Goal: Information Seeking & Learning: Learn about a topic

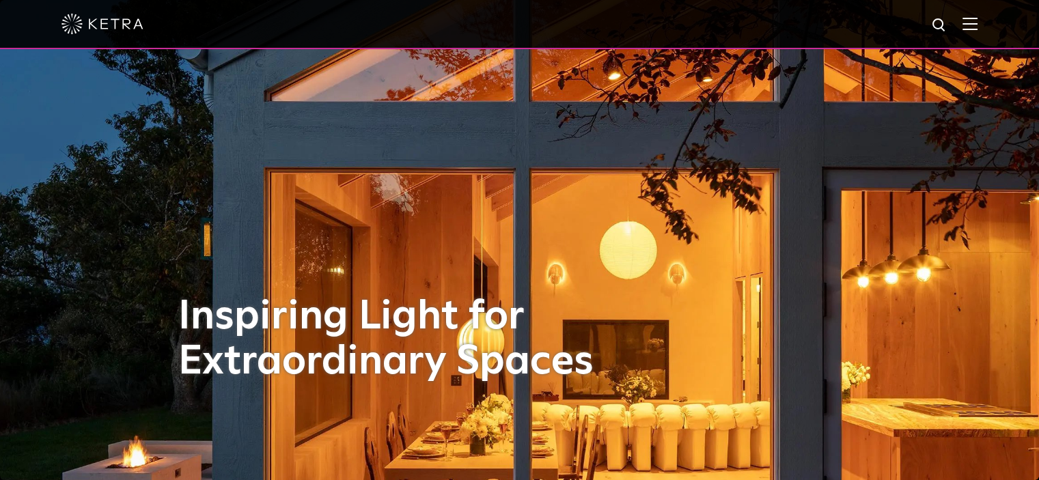
click at [977, 29] on img at bounding box center [969, 23] width 15 height 13
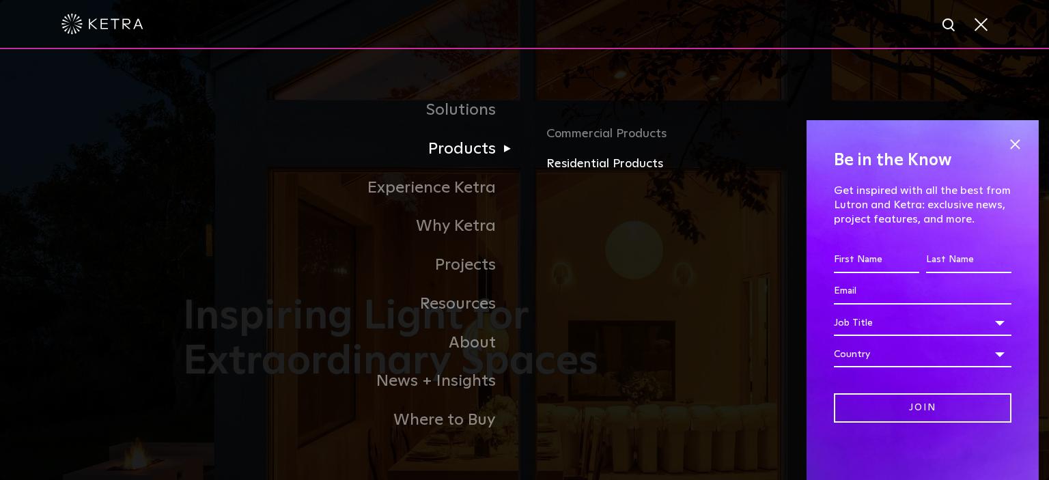
click at [568, 165] on link "Residential Products" at bounding box center [706, 164] width 320 height 20
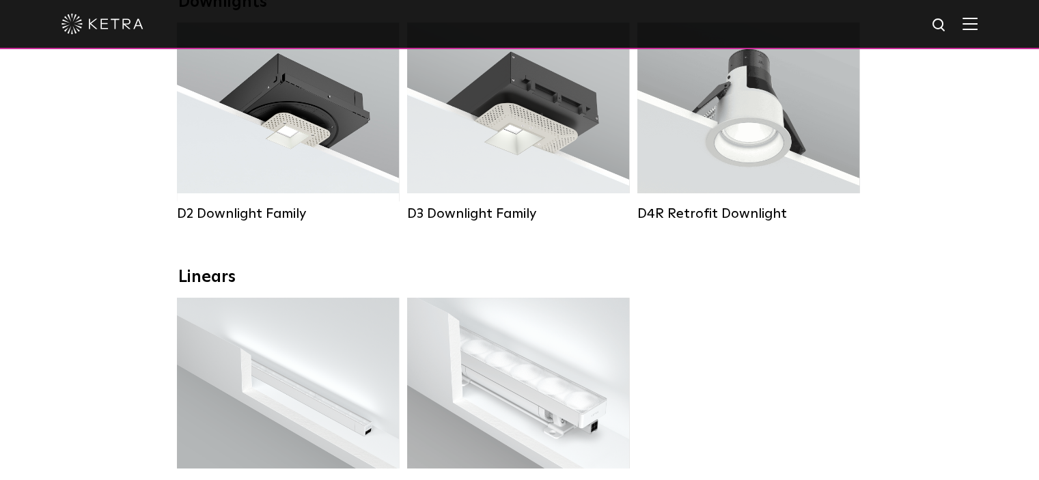
scroll to position [137, 0]
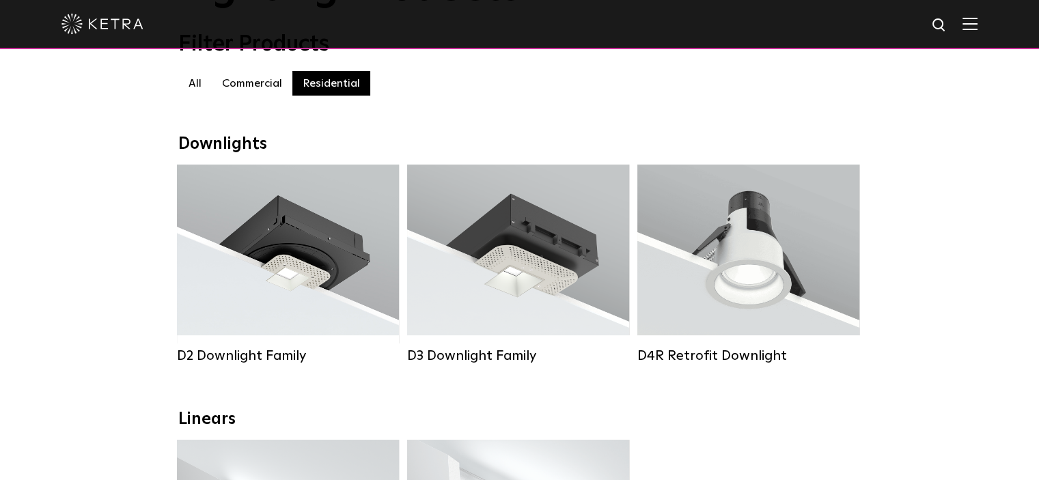
click at [270, 94] on label "Commercial" at bounding box center [252, 83] width 81 height 25
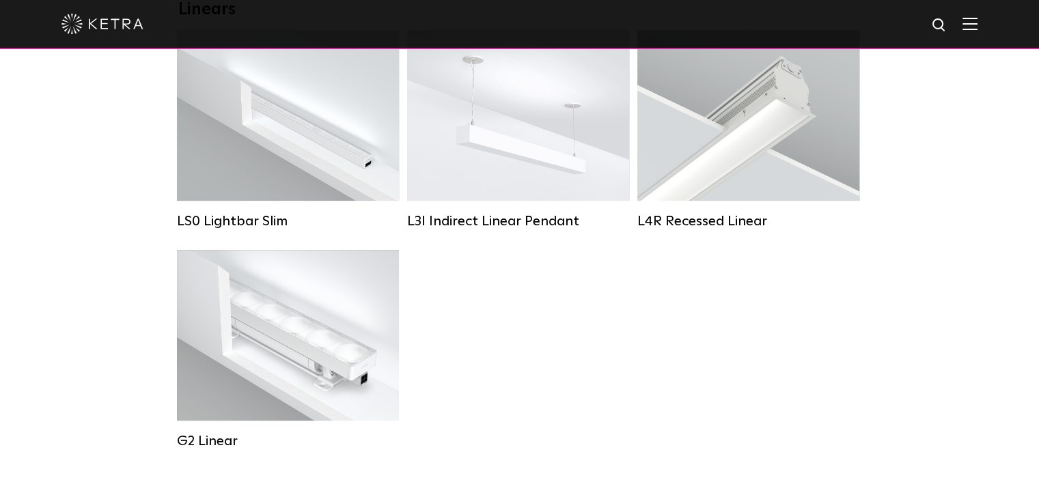
scroll to position [137, 0]
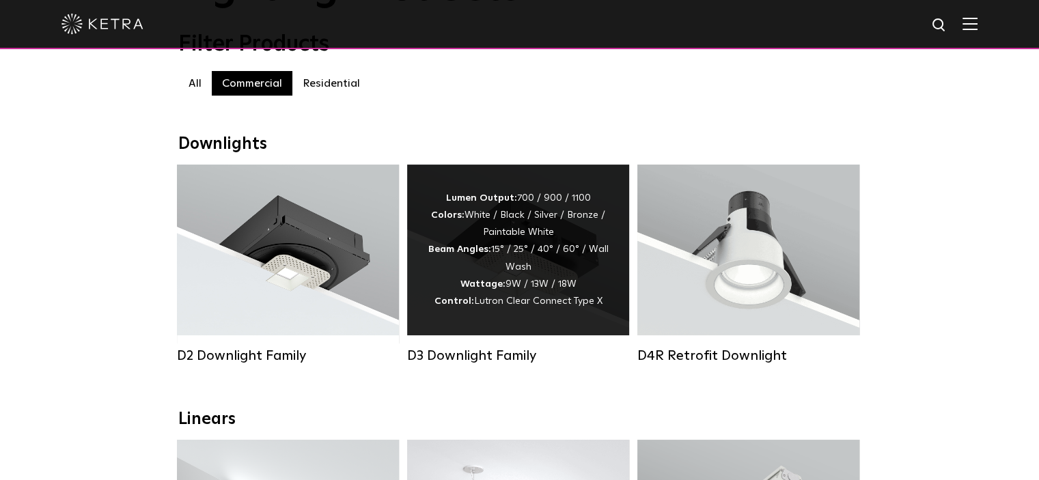
click at [581, 284] on div "Lumen Output: 700 / 900 / 1100 Colors: White / Black / Silver / Bronze / Painta…" at bounding box center [518, 250] width 181 height 120
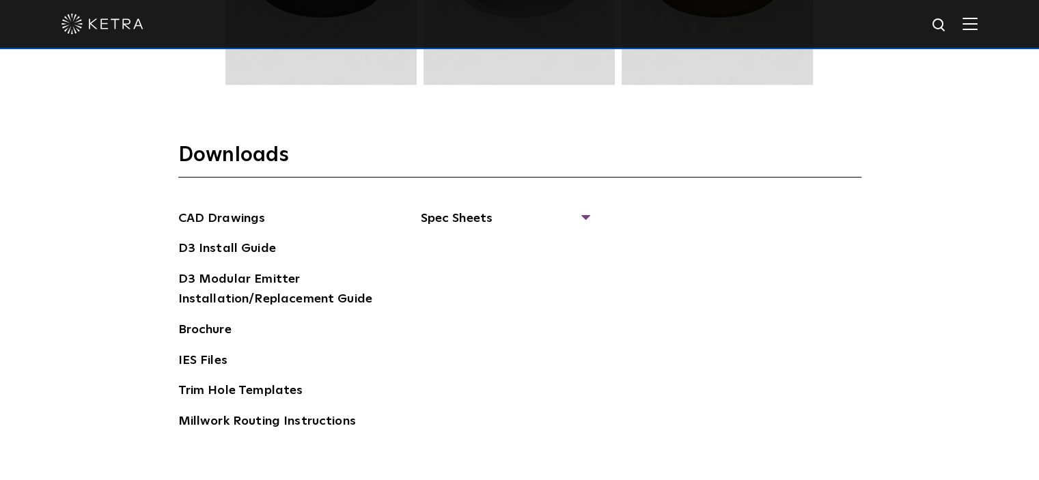
scroll to position [1912, 0]
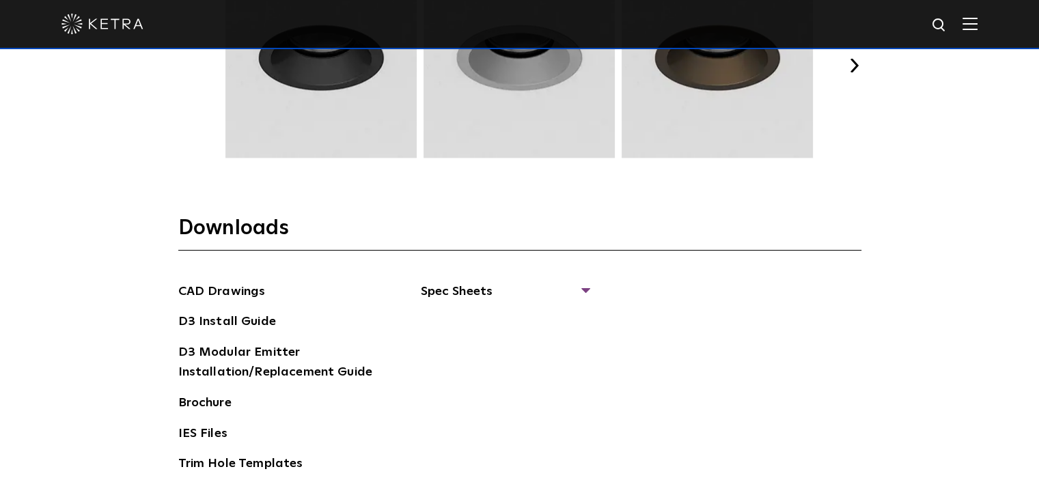
click at [537, 278] on section "Downloads CAD Drawings D3 Install Guide D3 Modular Emitter Installation/Replace…" at bounding box center [519, 372] width 683 height 314
click at [508, 288] on span "Spec Sheets" at bounding box center [504, 297] width 167 height 30
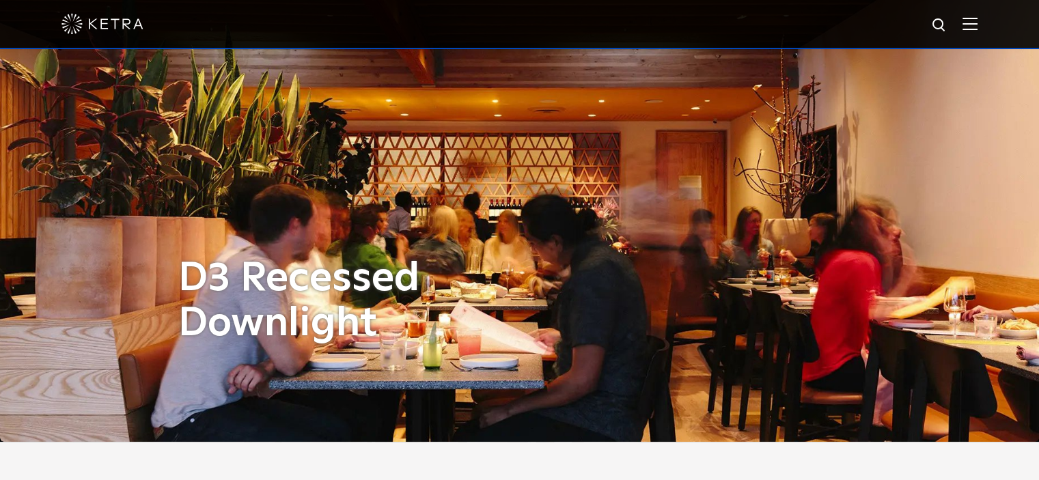
scroll to position [0, 0]
